Goal: Task Accomplishment & Management: Manage account settings

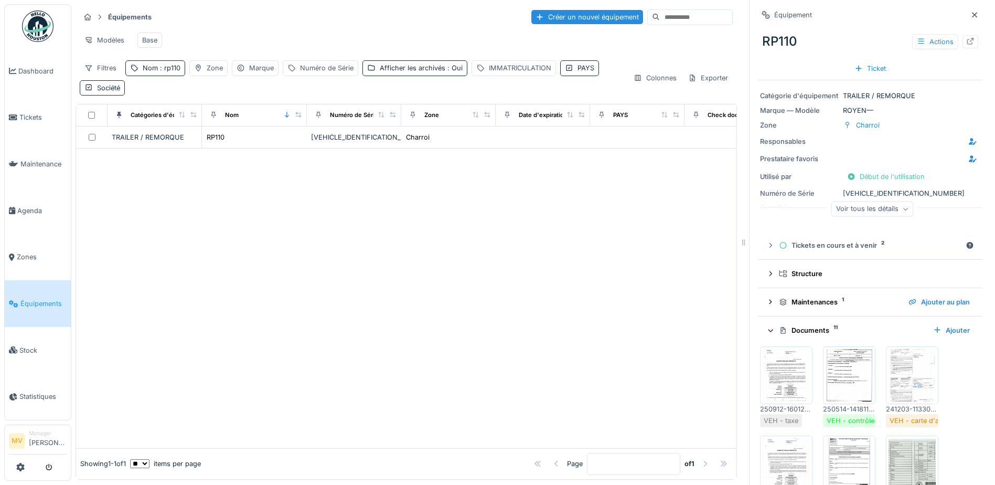
scroll to position [105, 0]
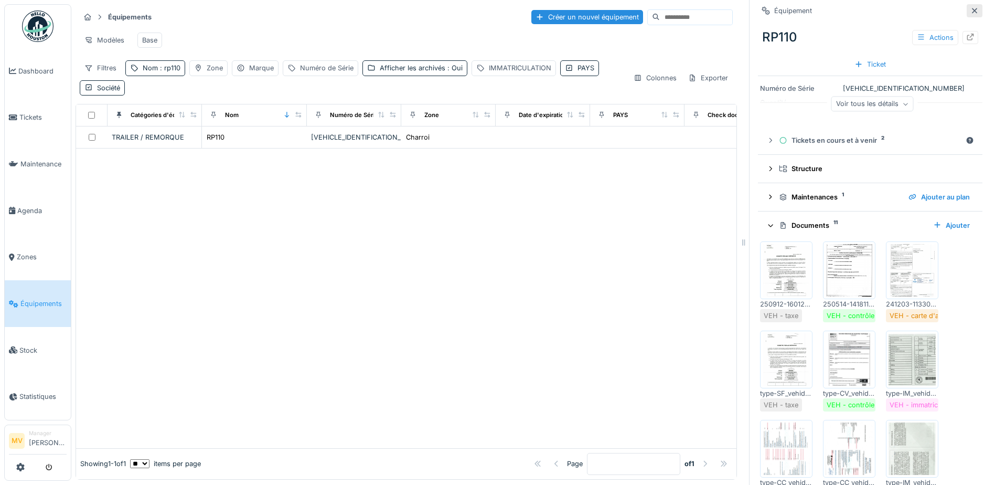
click at [971, 13] on icon at bounding box center [975, 10] width 8 height 7
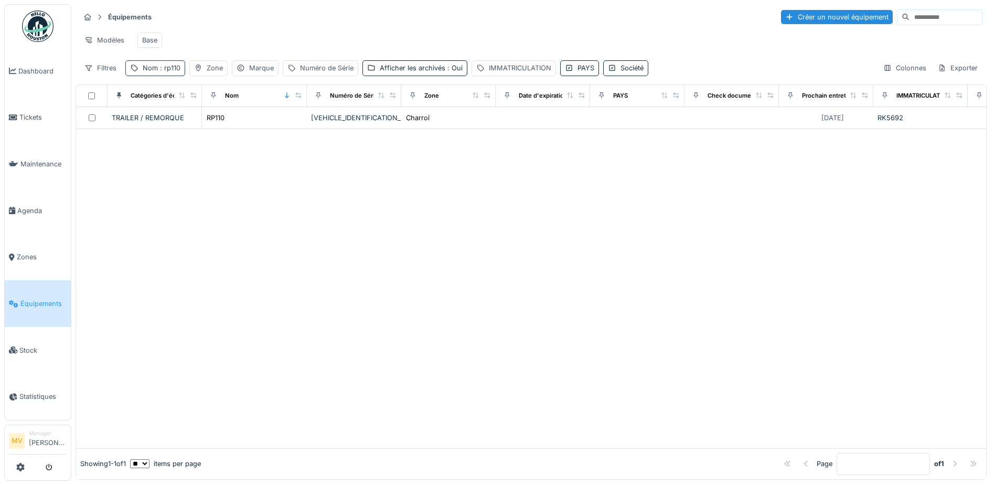
click at [170, 72] on span ": rp110" at bounding box center [169, 68] width 23 height 8
click at [195, 126] on input "*****" at bounding box center [182, 126] width 104 height 22
type input "*"
type input "*****"
drag, startPoint x: 455, startPoint y: 313, endPoint x: 363, endPoint y: 253, distance: 109.7
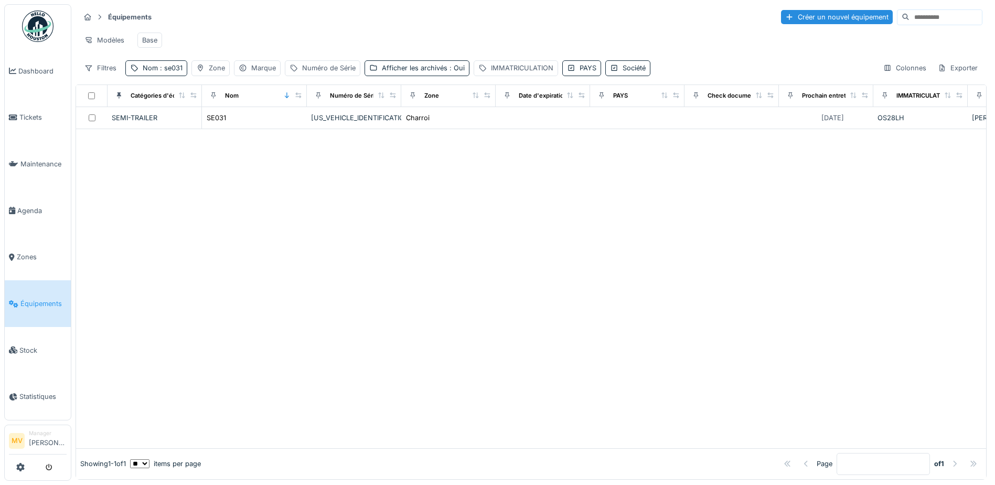
click at [454, 310] on div at bounding box center [531, 288] width 910 height 319
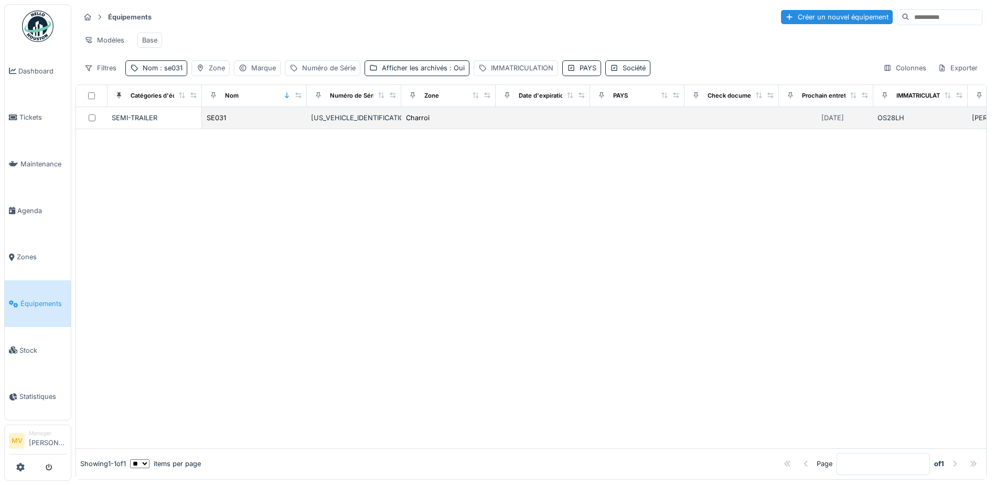
click at [247, 123] on div "SE031" at bounding box center [254, 117] width 97 height 11
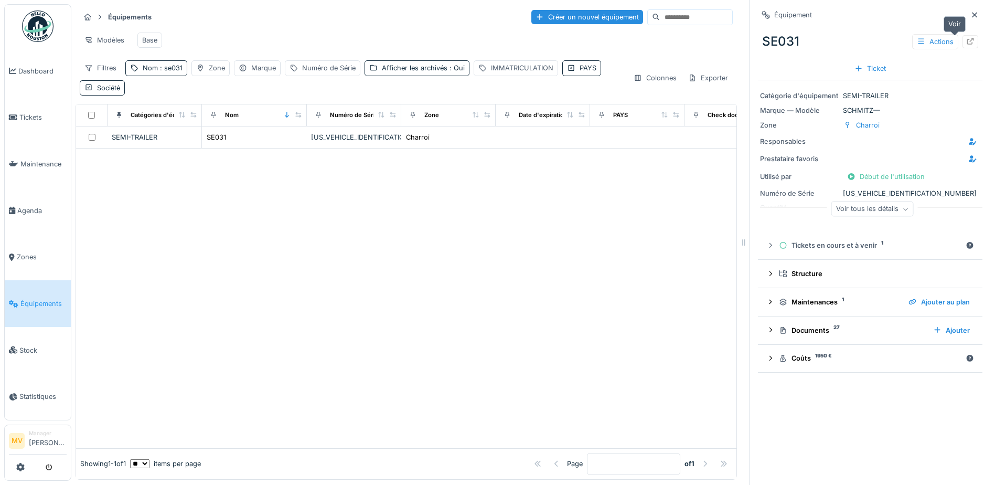
click at [966, 39] on icon at bounding box center [970, 41] width 8 height 7
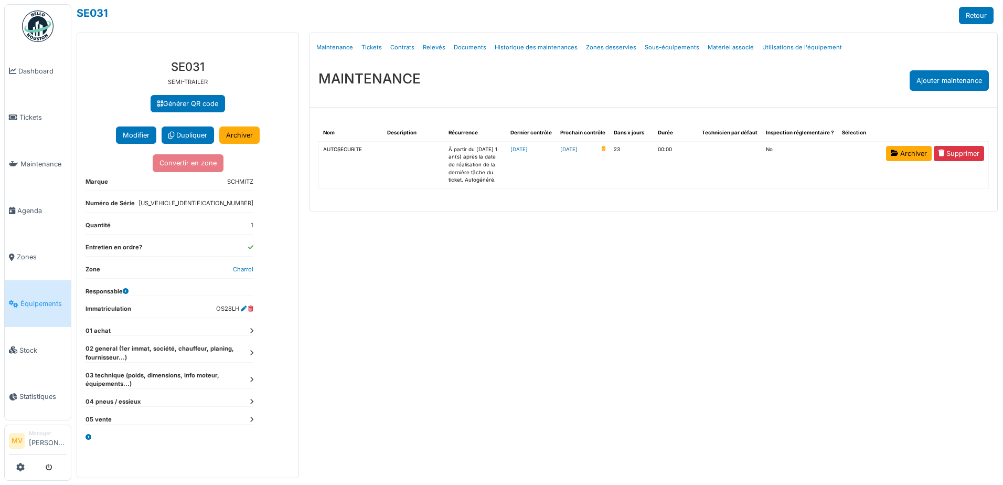
click at [578, 148] on link "2025-10-24" at bounding box center [568, 150] width 17 height 8
click at [470, 45] on link "Documents" at bounding box center [470, 47] width 41 height 25
select select "***"
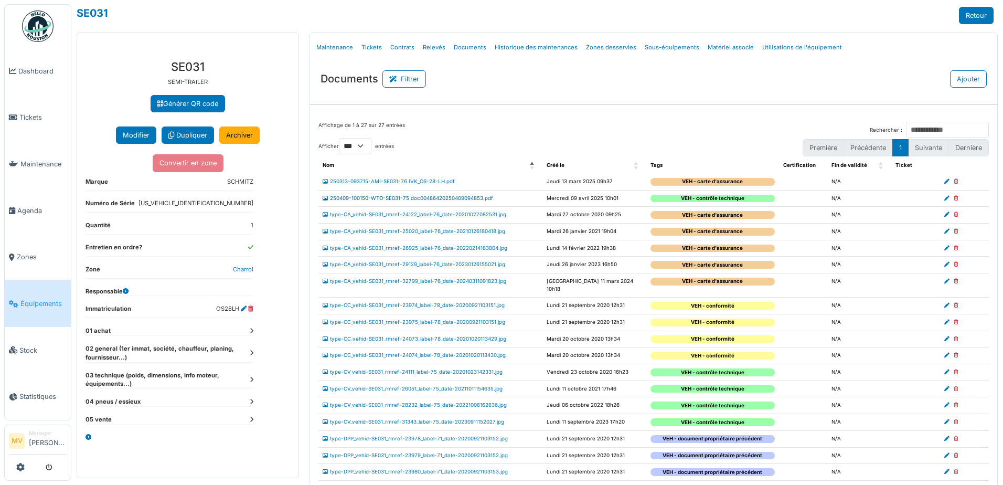
click at [486, 199] on link "250409-100150-WTO-SE031-75 doc00486420250409094853.pdf" at bounding box center [408, 198] width 171 height 6
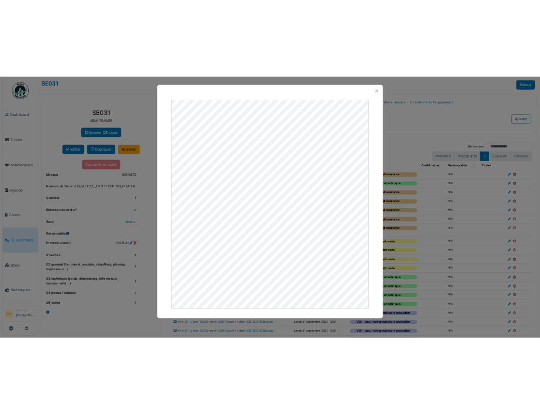
scroll to position [172, 0]
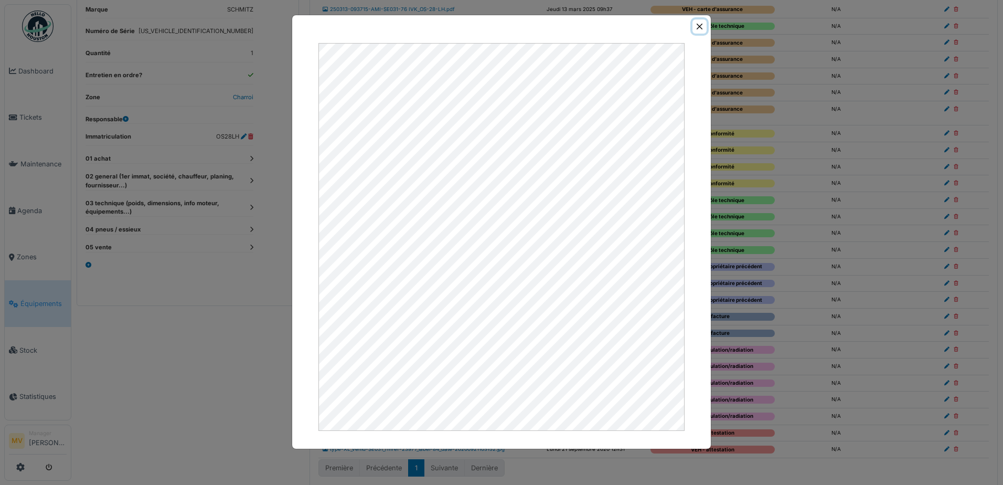
click at [700, 25] on button "Close" at bounding box center [700, 26] width 14 height 14
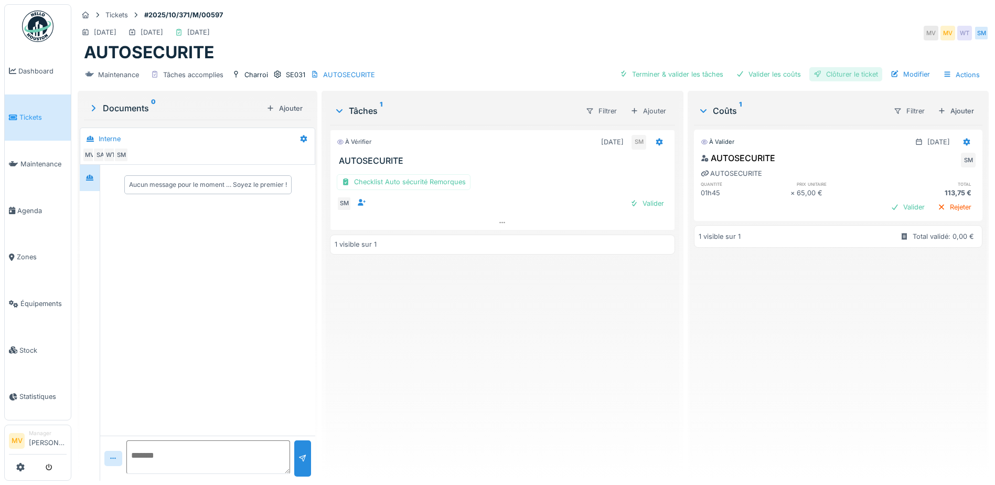
click at [864, 76] on div "Clôturer le ticket" at bounding box center [846, 74] width 73 height 14
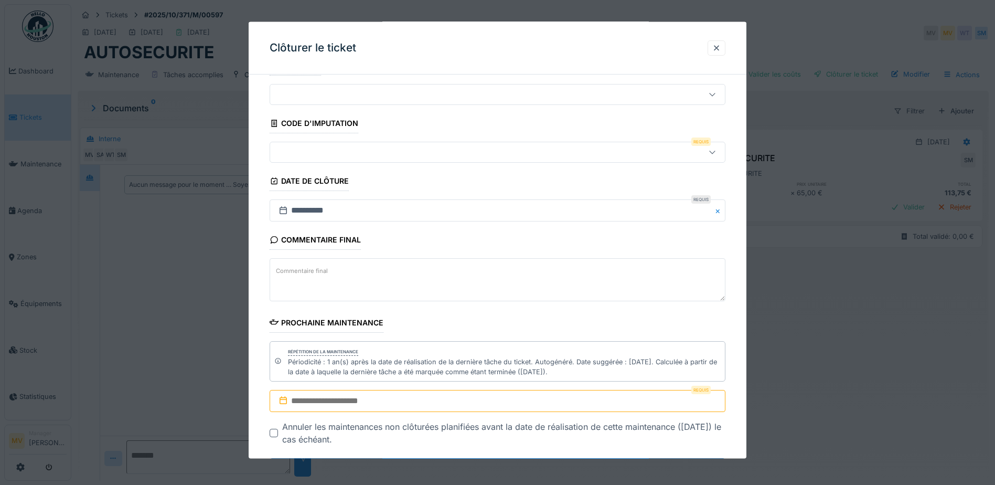
scroll to position [78, 0]
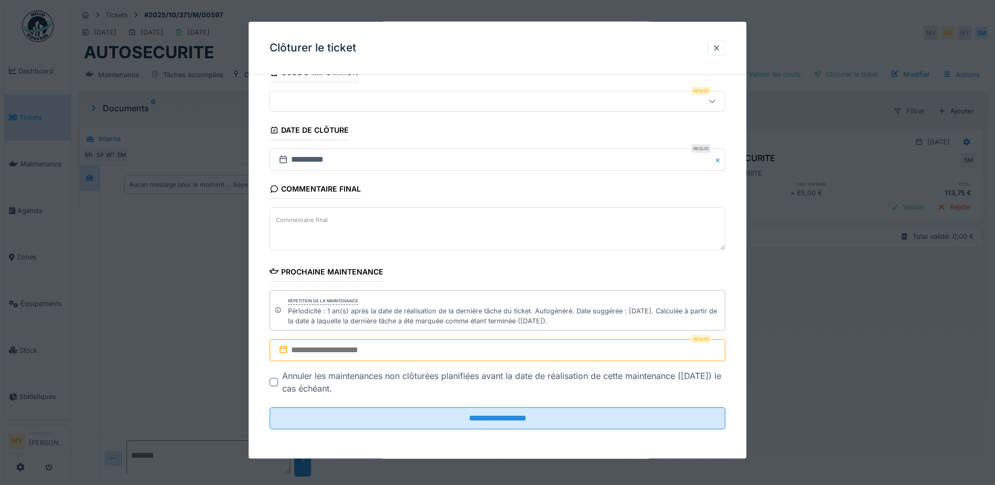
click at [409, 348] on input "text" at bounding box center [498, 350] width 456 height 22
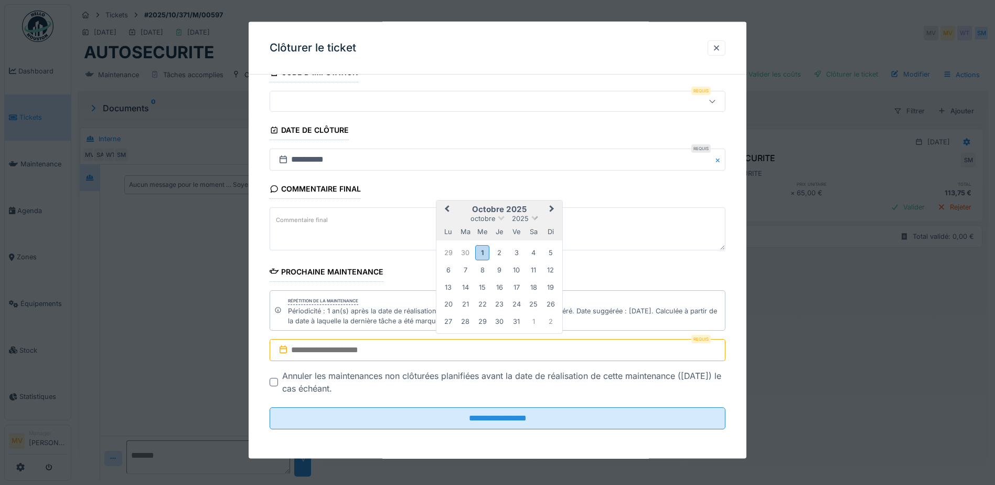
click at [537, 217] on span at bounding box center [534, 217] width 7 height 7
click at [506, 273] on div "2026" at bounding box center [500, 278] width 62 height 10
click at [514, 299] on div "23" at bounding box center [516, 304] width 14 height 14
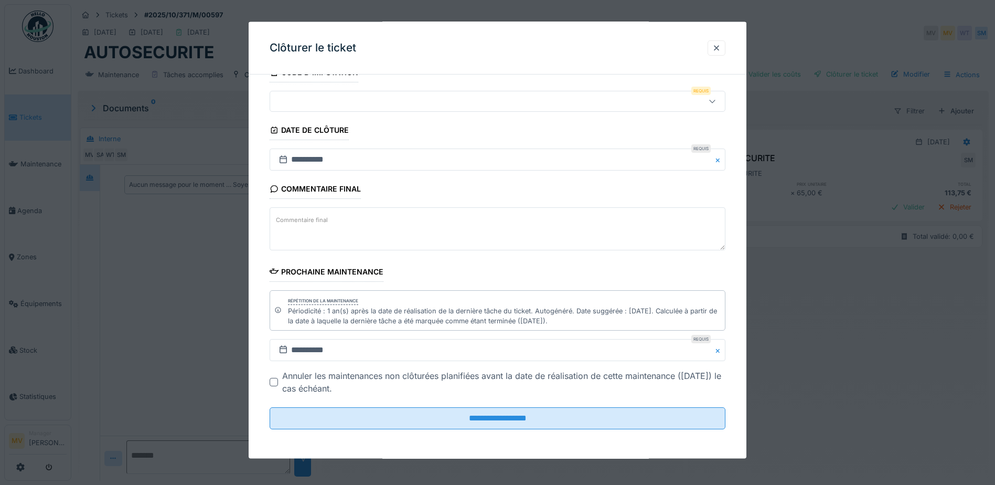
scroll to position [8, 0]
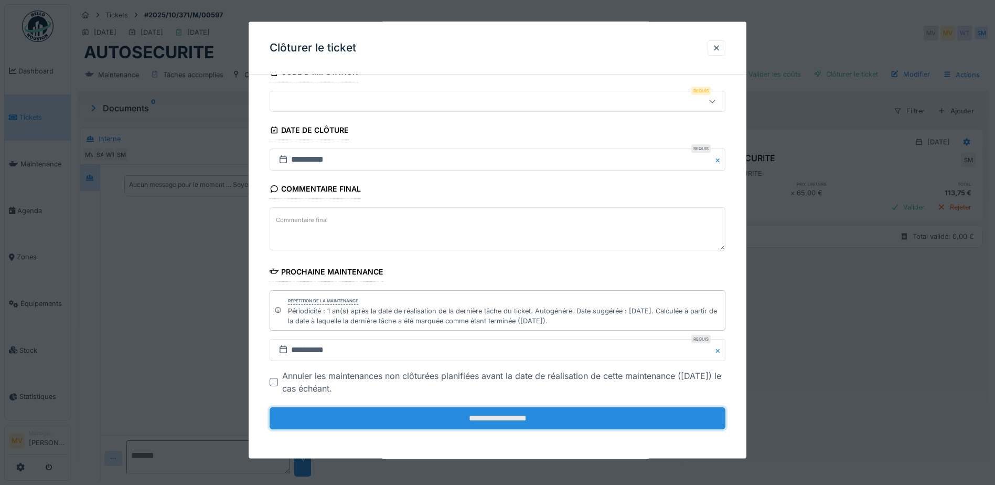
click at [498, 420] on input "**********" at bounding box center [498, 418] width 456 height 22
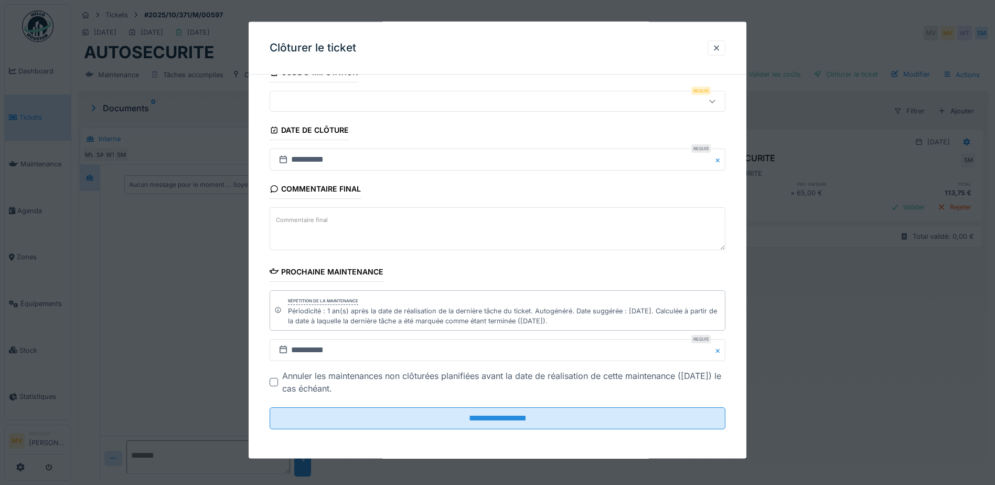
click at [328, 96] on div at bounding box center [470, 101] width 393 height 12
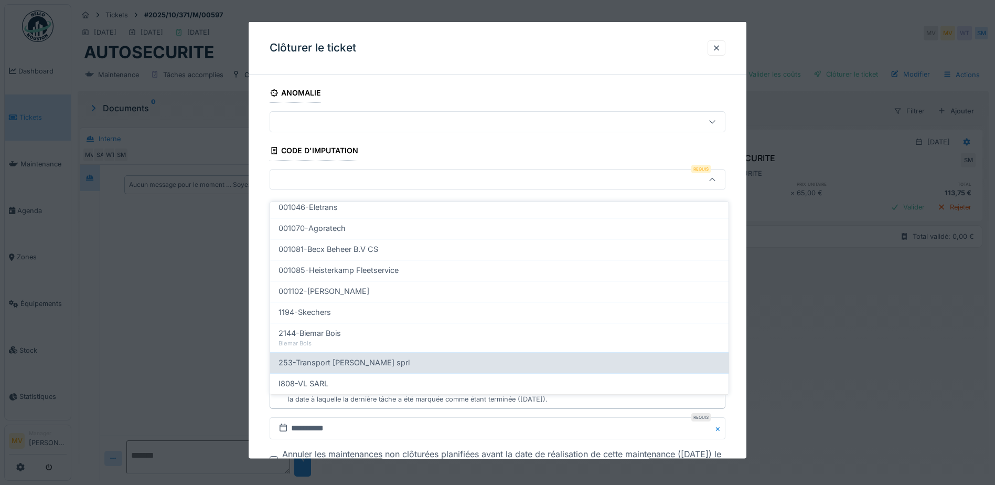
scroll to position [334, 0]
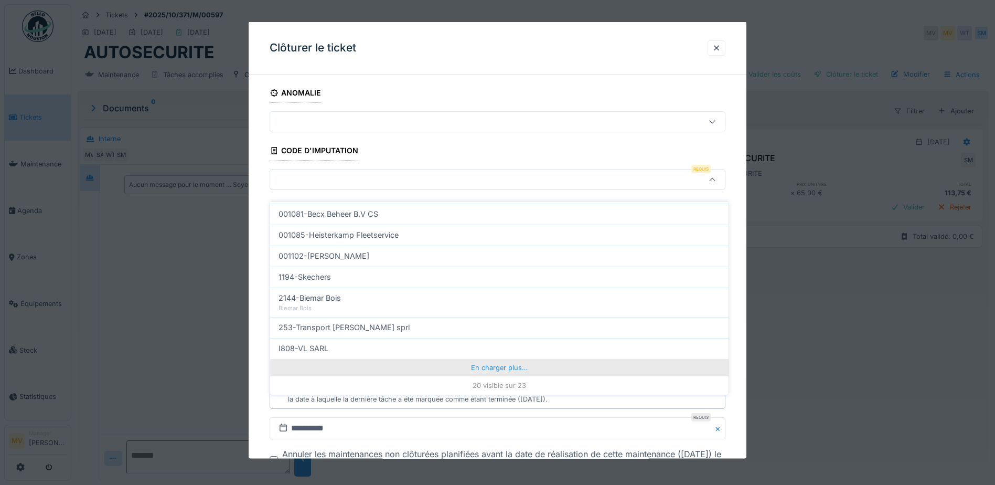
click at [487, 359] on div "En charger plus…" at bounding box center [499, 367] width 459 height 17
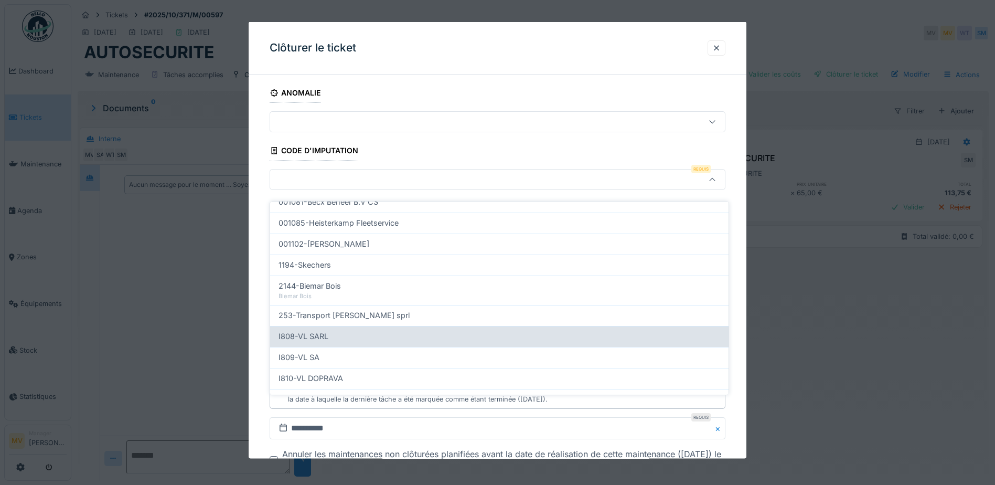
scroll to position [380, 0]
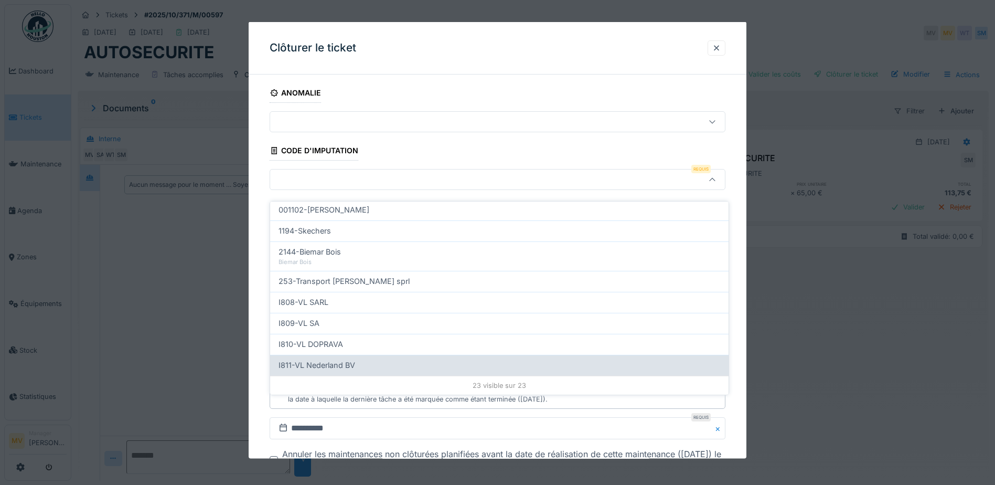
click at [451, 359] on div "I811-VL Nederland BV" at bounding box center [500, 365] width 442 height 12
type input "***"
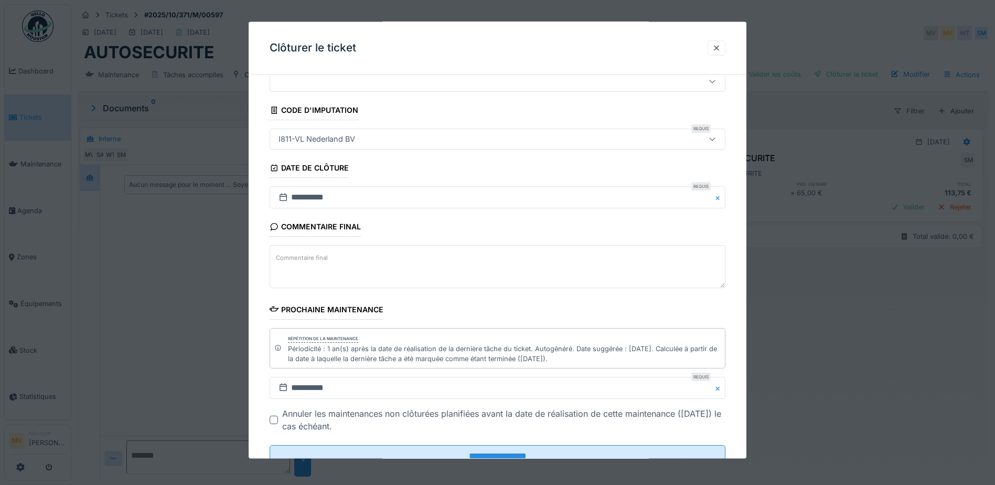
scroll to position [78, 0]
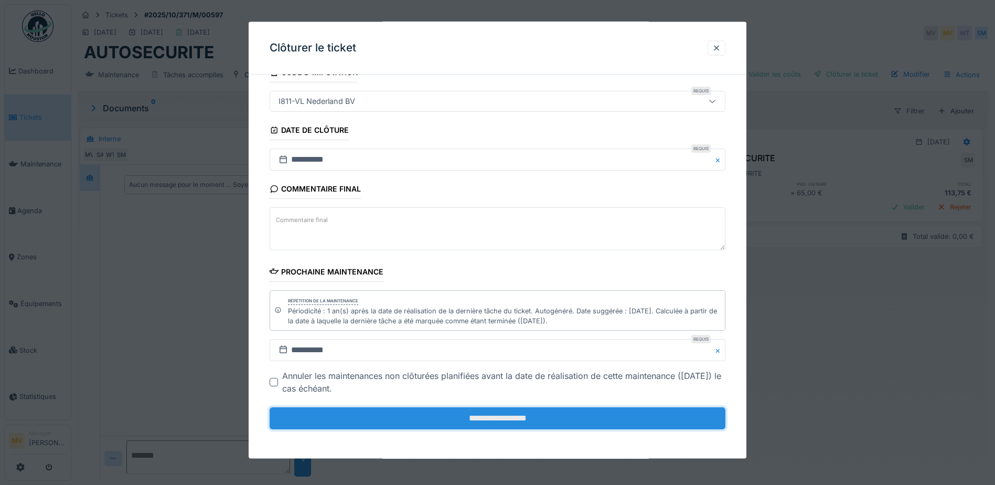
click at [608, 423] on input "**********" at bounding box center [498, 418] width 456 height 22
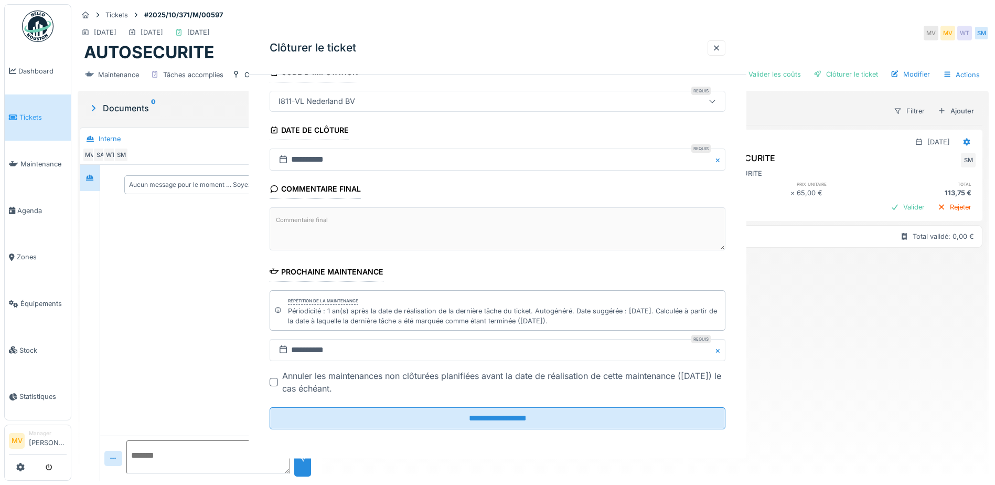
scroll to position [0, 0]
